Goal: Check status: Check status

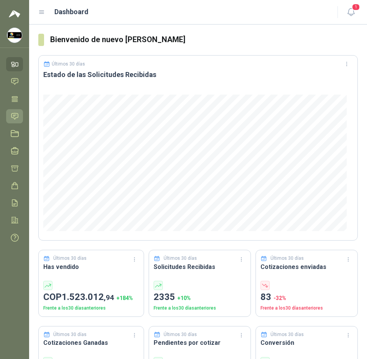
click at [13, 115] on icon at bounding box center [15, 116] width 8 height 8
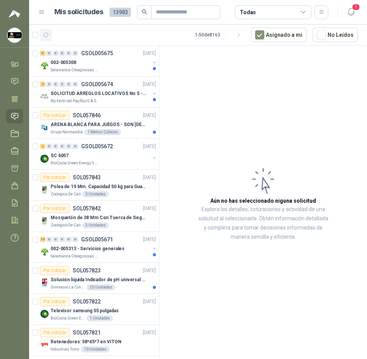
click at [47, 36] on icon "button" at bounding box center [46, 35] width 7 height 7
click at [64, 59] on p "002-005308" at bounding box center [64, 62] width 26 height 7
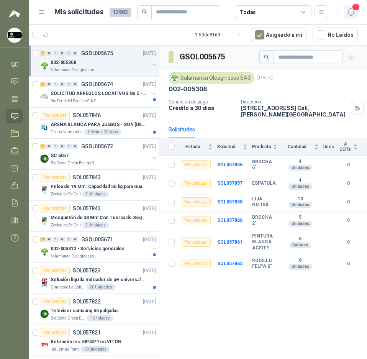
click at [350, 12] on icon "button" at bounding box center [352, 12] width 10 height 10
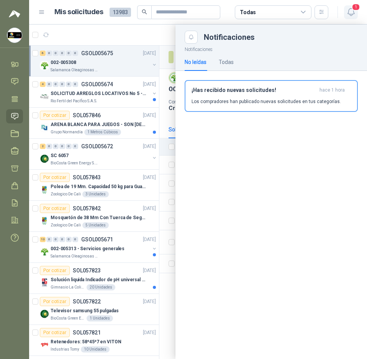
click at [350, 12] on icon "button" at bounding box center [352, 12] width 10 height 10
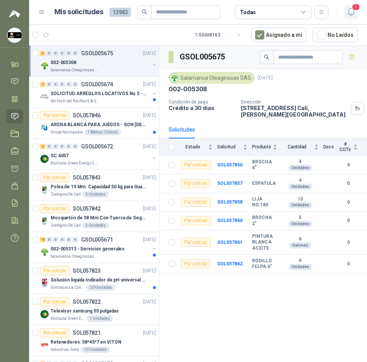
click at [355, 12] on icon "button" at bounding box center [352, 12] width 10 height 10
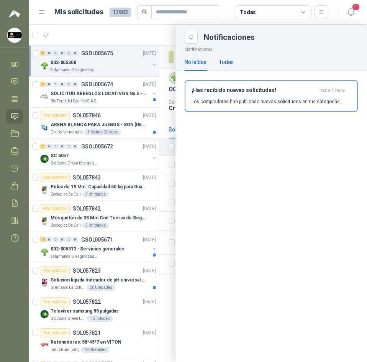
click at [221, 61] on div "Todas" at bounding box center [226, 62] width 15 height 8
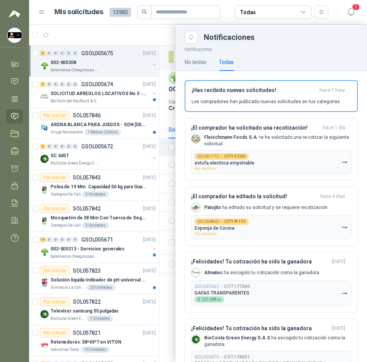
drag, startPoint x: 149, startPoint y: 47, endPoint x: 109, endPoint y: 12, distance: 53.3
click at [149, 46] on div at bounding box center [198, 194] width 338 height 338
